Goal: Transaction & Acquisition: Purchase product/service

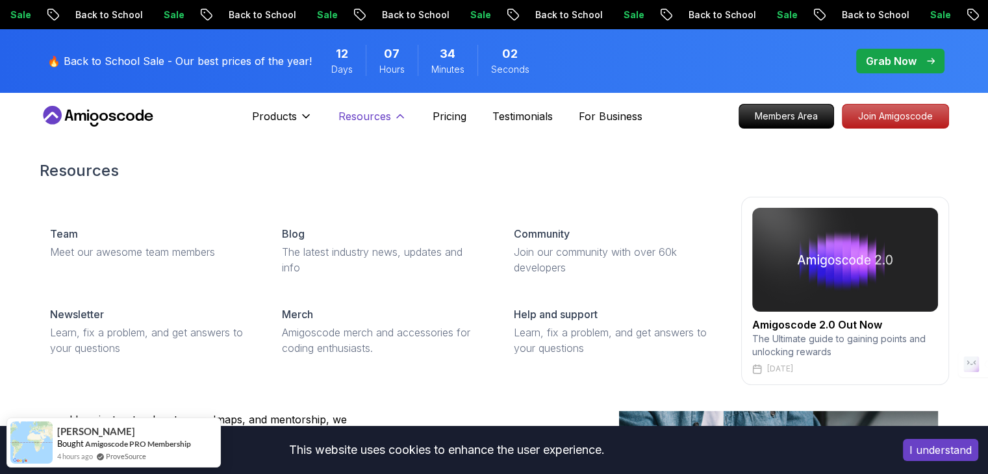
click at [397, 119] on icon at bounding box center [400, 116] width 13 height 13
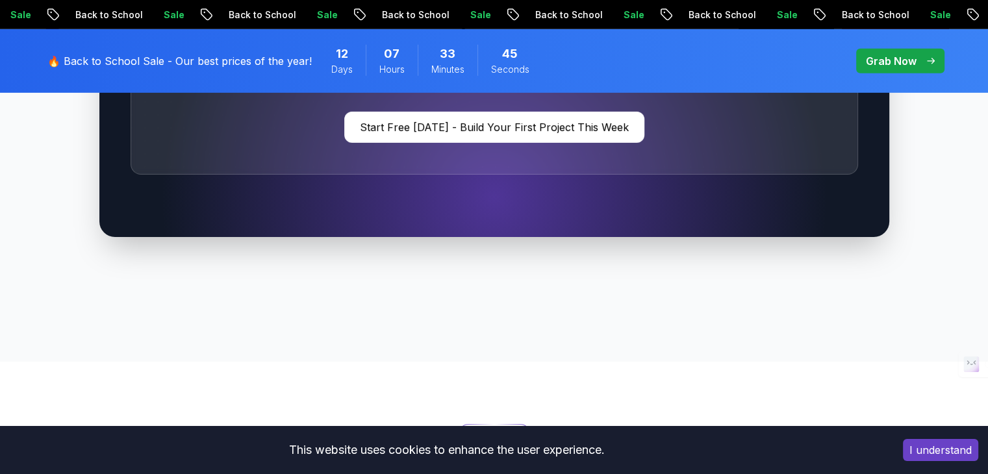
scroll to position [4117, 0]
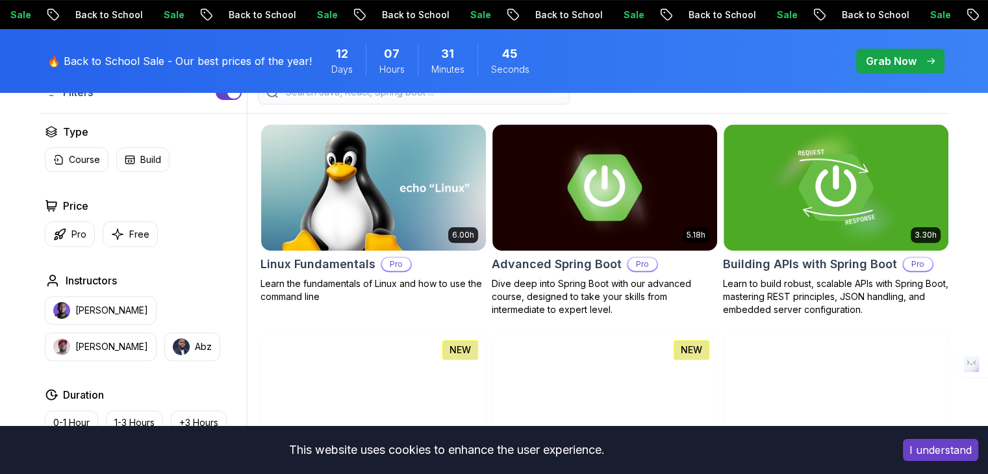
scroll to position [373, 0]
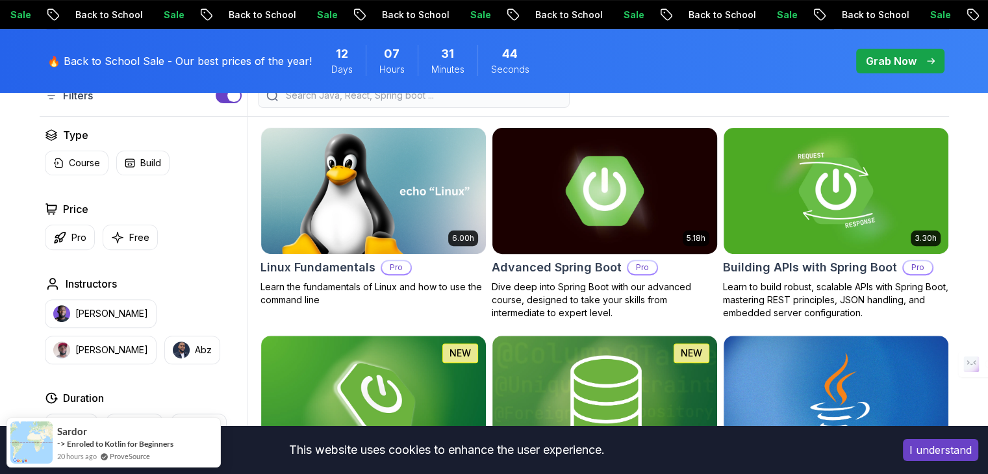
click at [613, 200] on img at bounding box center [604, 191] width 236 height 132
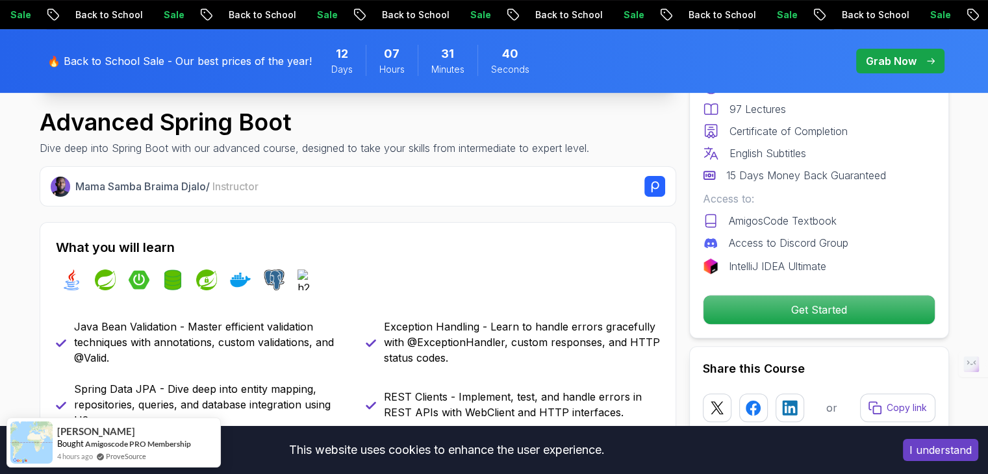
scroll to position [468, 0]
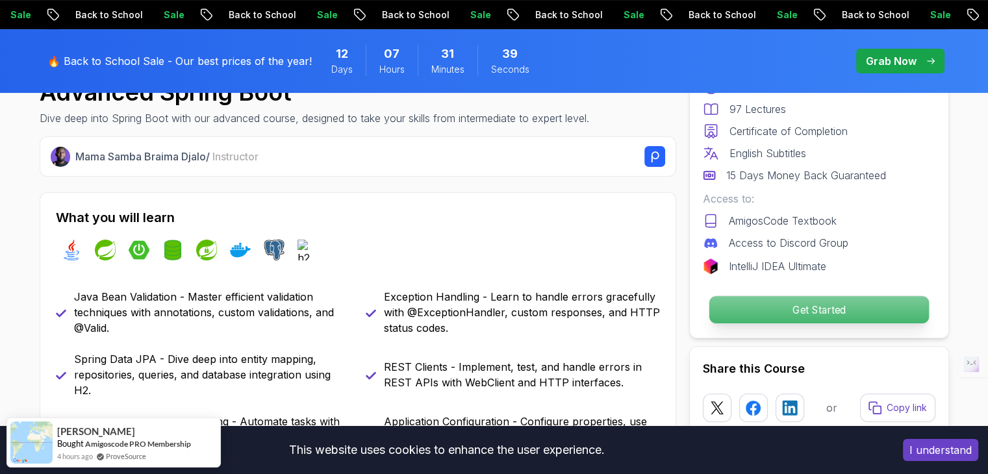
click at [832, 309] on p "Get Started" at bounding box center [817, 309] width 219 height 27
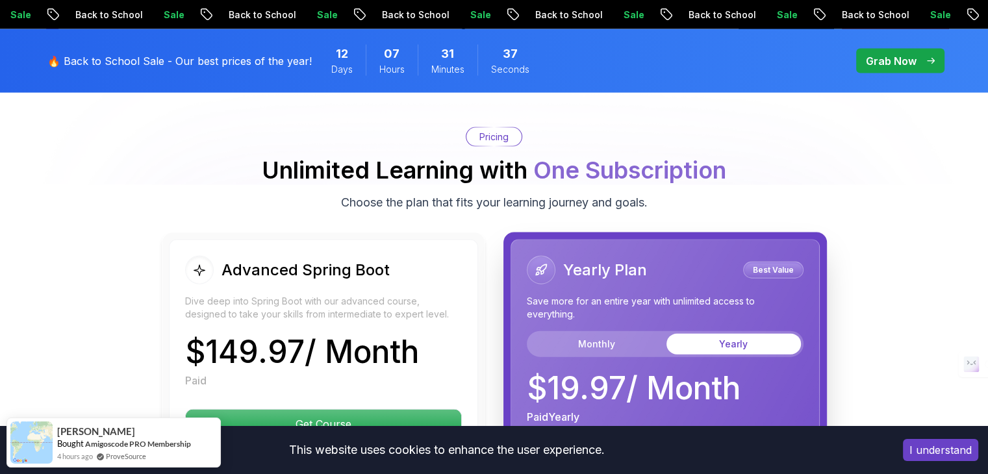
scroll to position [2829, 0]
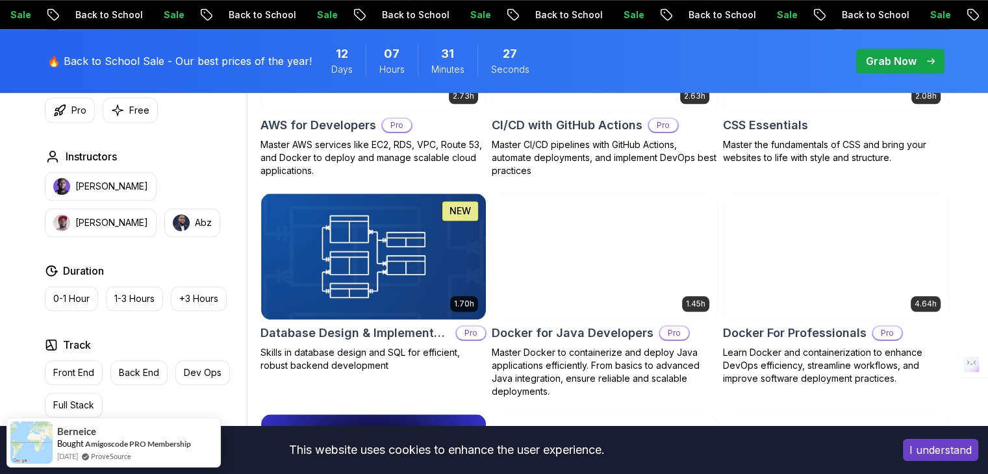
scroll to position [1114, 0]
